Goal: Task Accomplishment & Management: Manage account settings

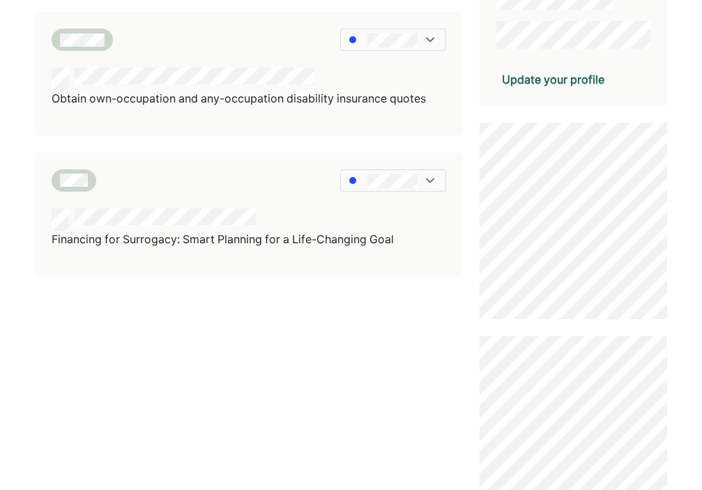
scroll to position [417, 0]
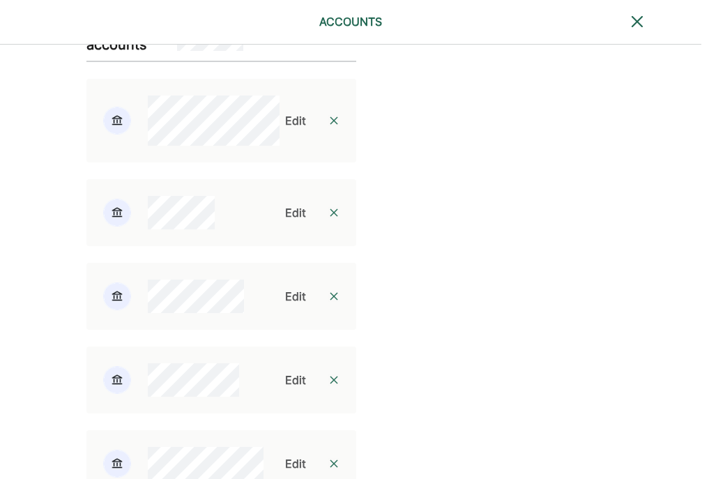
scroll to position [1996, 1]
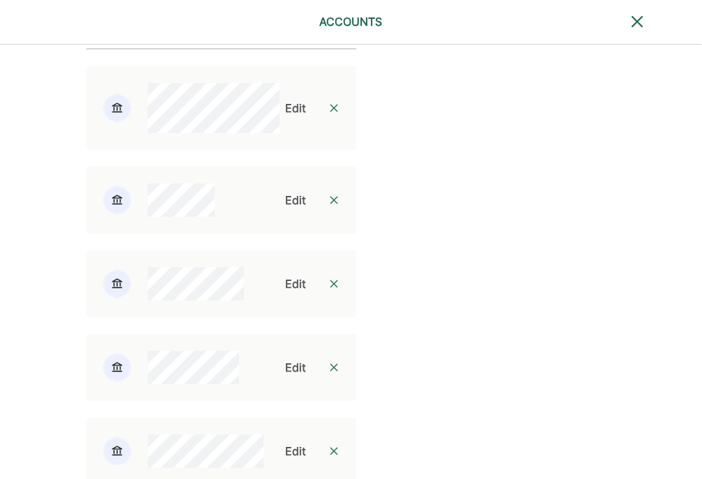
click at [285, 209] on div "Edit" at bounding box center [295, 200] width 21 height 17
select select "**********"
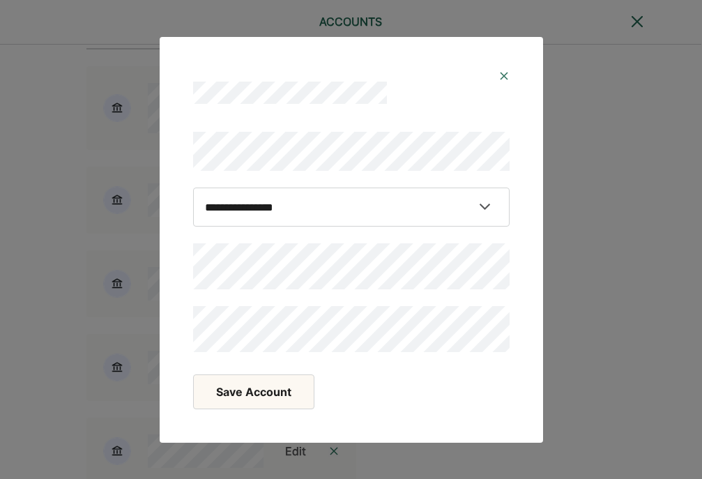
click at [232, 393] on button "Save Account" at bounding box center [253, 392] width 121 height 35
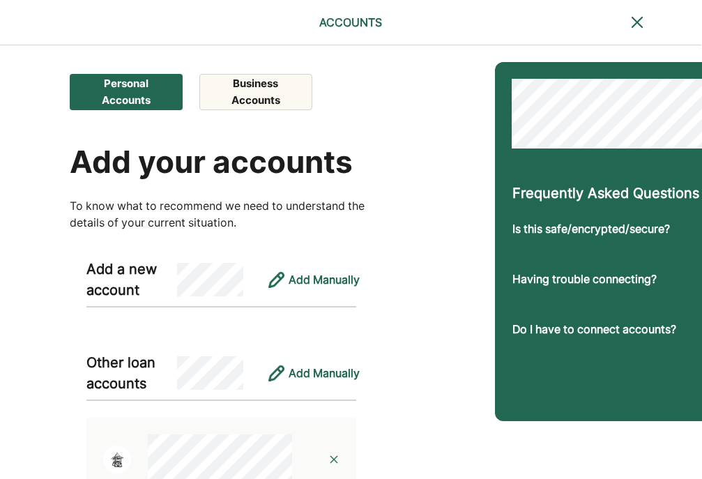
scroll to position [0, 1]
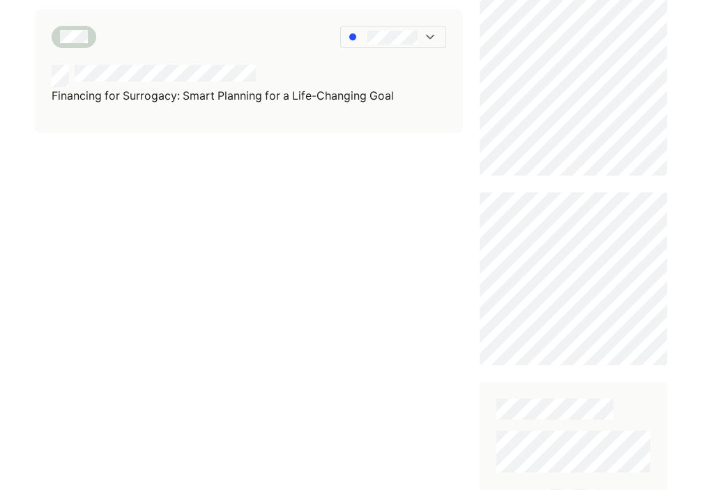
scroll to position [558, 0]
